Goal: Navigation & Orientation: Find specific page/section

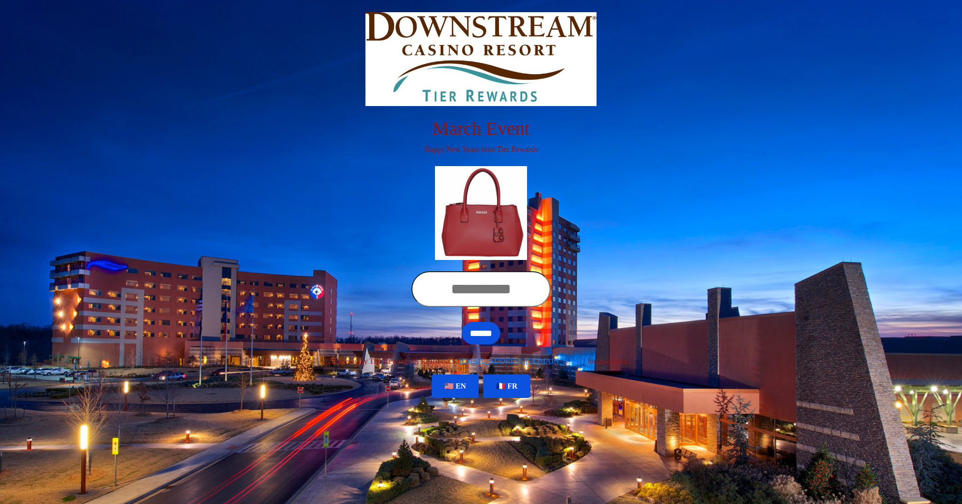
click at [465, 132] on h1 "March Event" at bounding box center [480, 128] width 521 height 23
copy h1 "March"
click at [639, 157] on div "March Event Happy New Years from Tier Rewards" at bounding box center [480, 141] width 535 height 259
click at [515, 391] on link "🇫🇷 FR" at bounding box center [506, 386] width 47 height 23
